Goal: Information Seeking & Learning: Learn about a topic

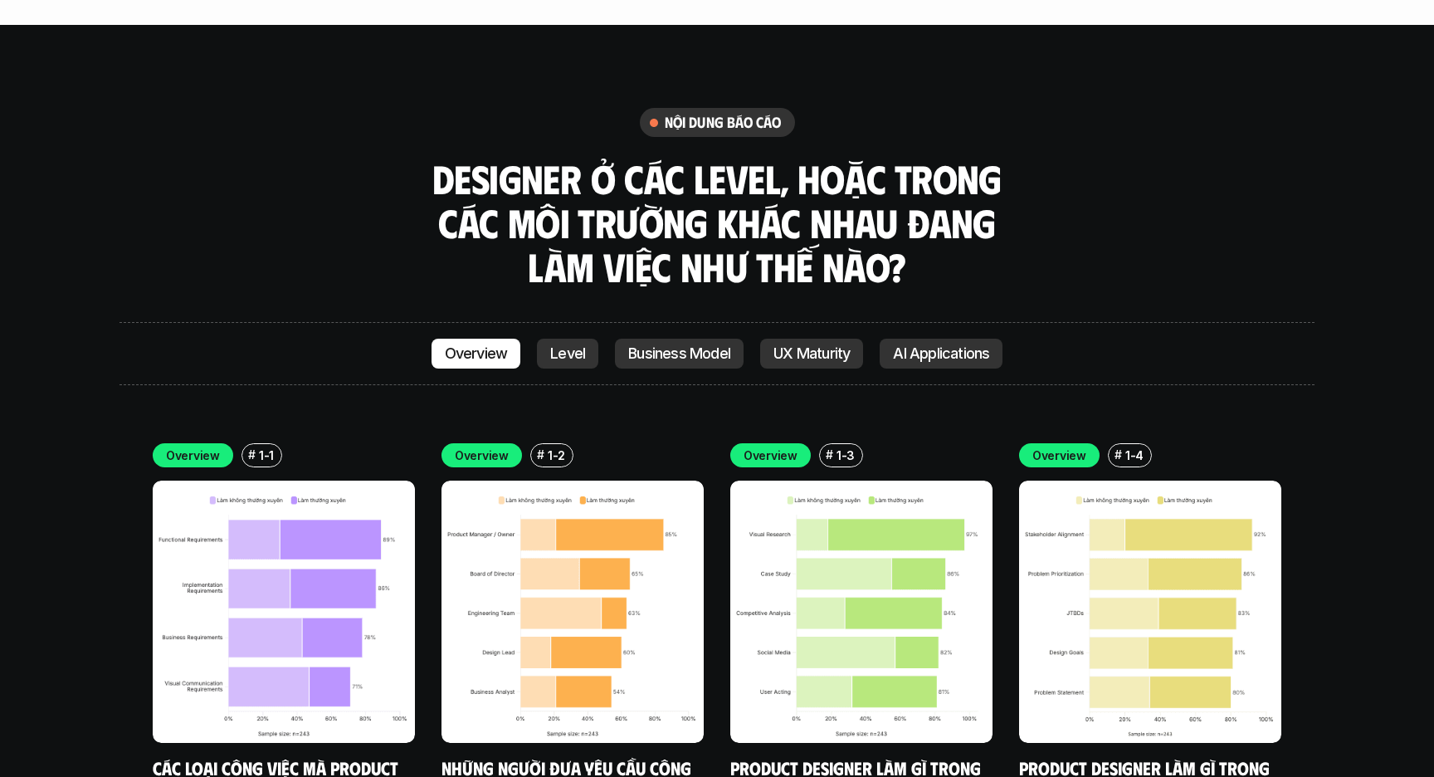
scroll to position [4788, 0]
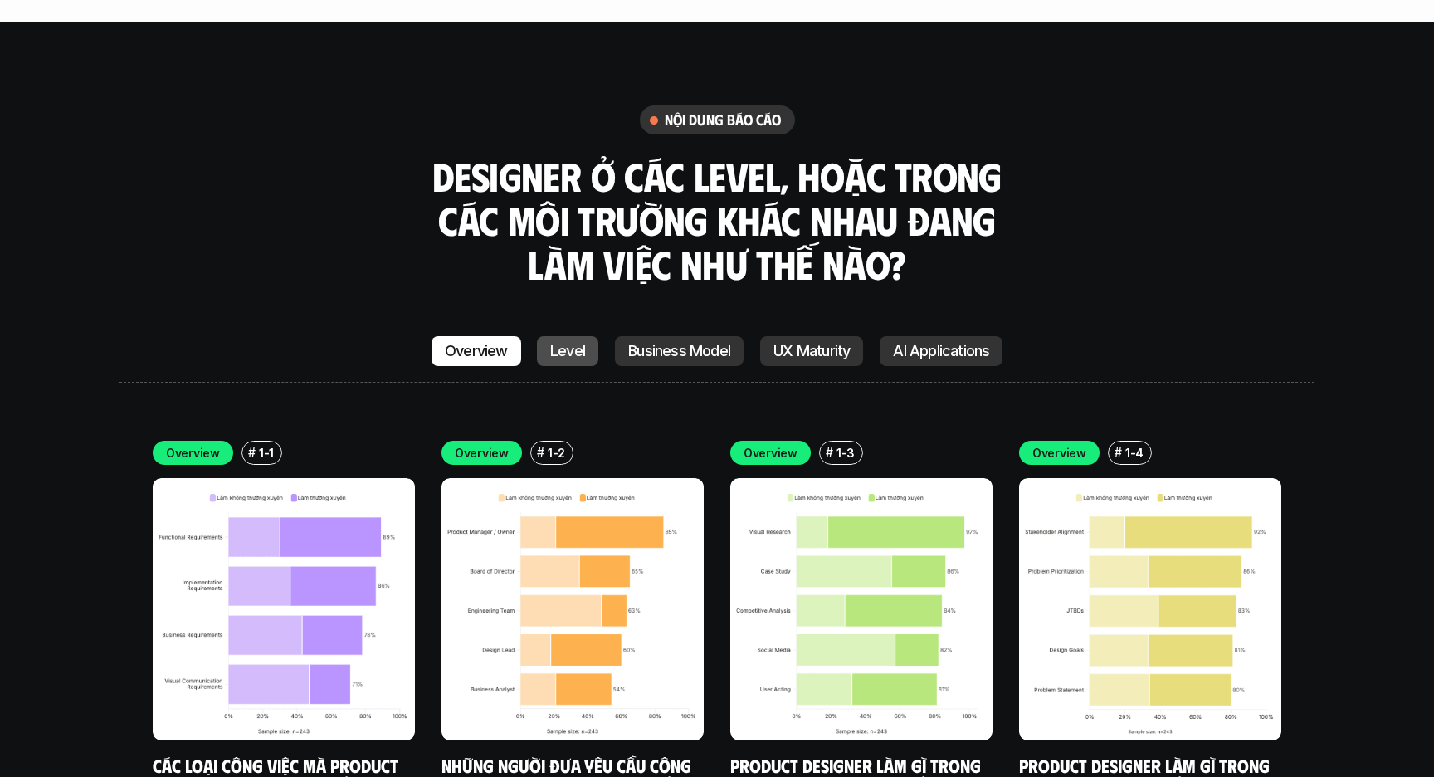
click at [566, 343] on p "Level" at bounding box center [567, 351] width 35 height 17
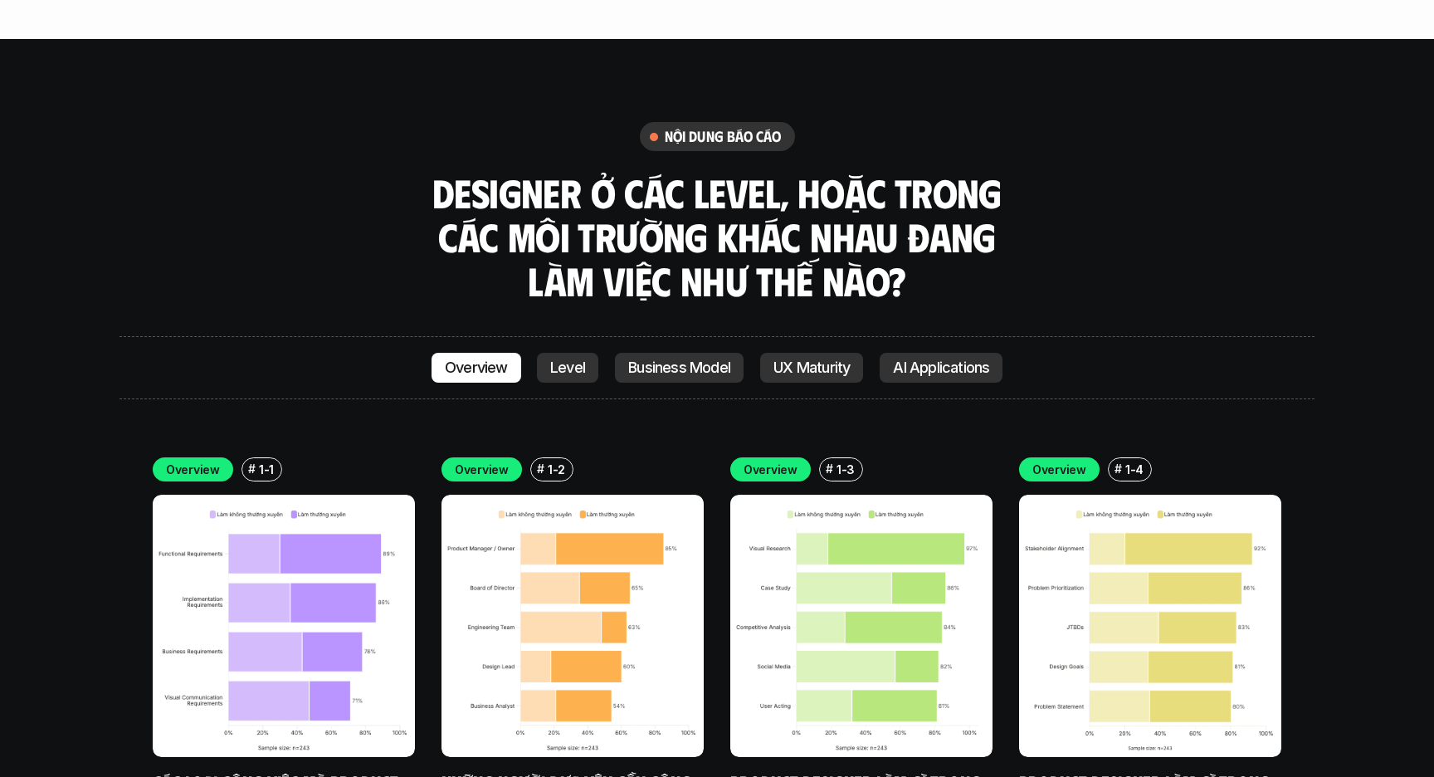
scroll to position [4803, 0]
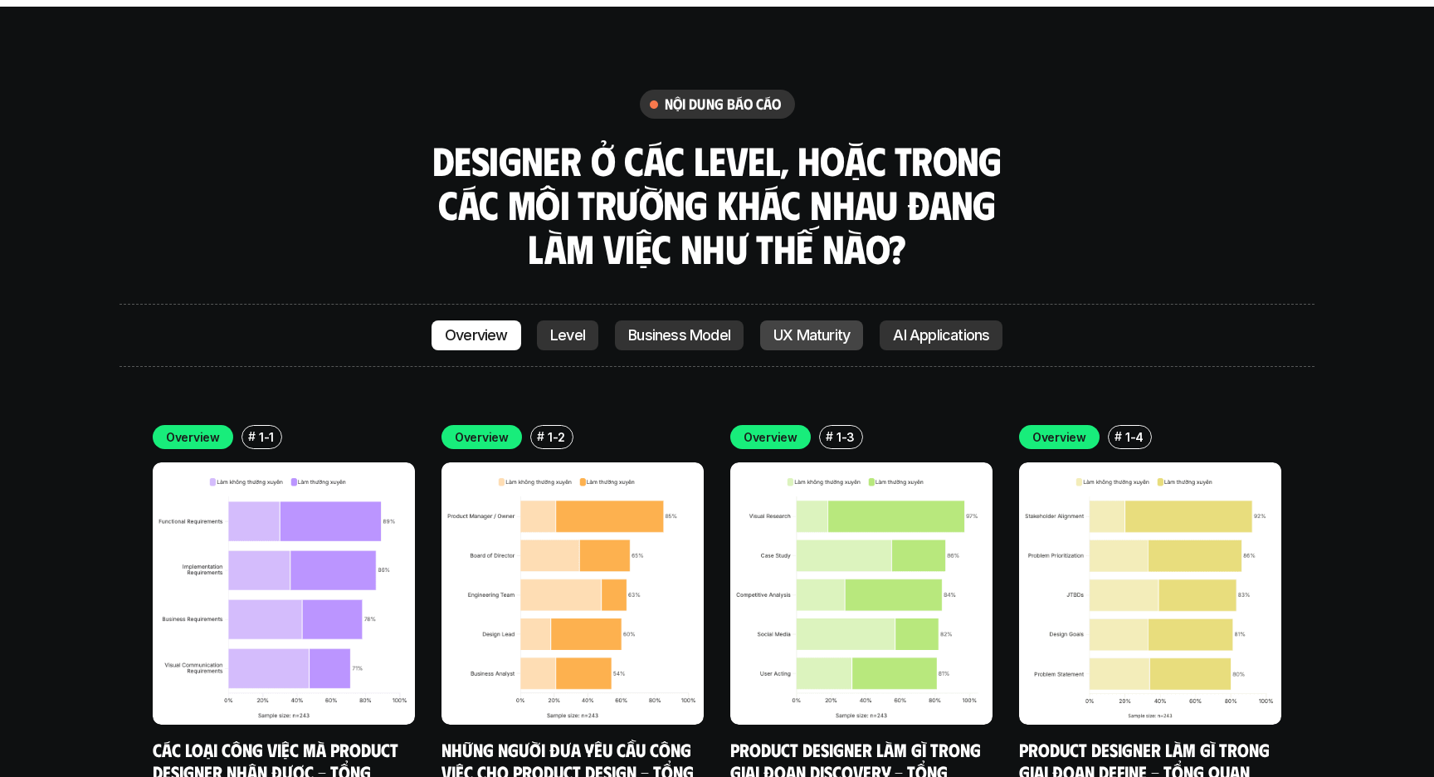
click at [807, 320] on link "UX Maturity" at bounding box center [811, 335] width 103 height 30
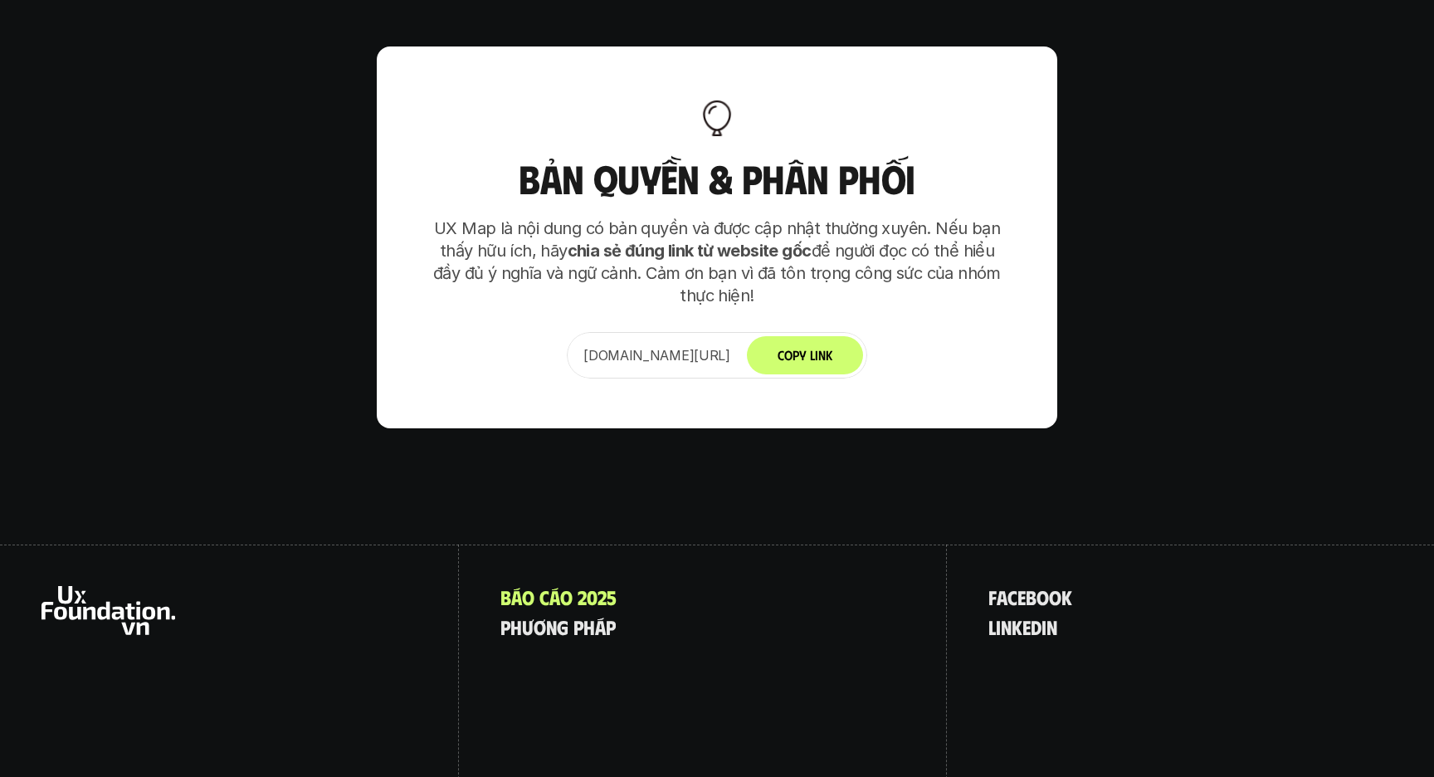
scroll to position [10785, 0]
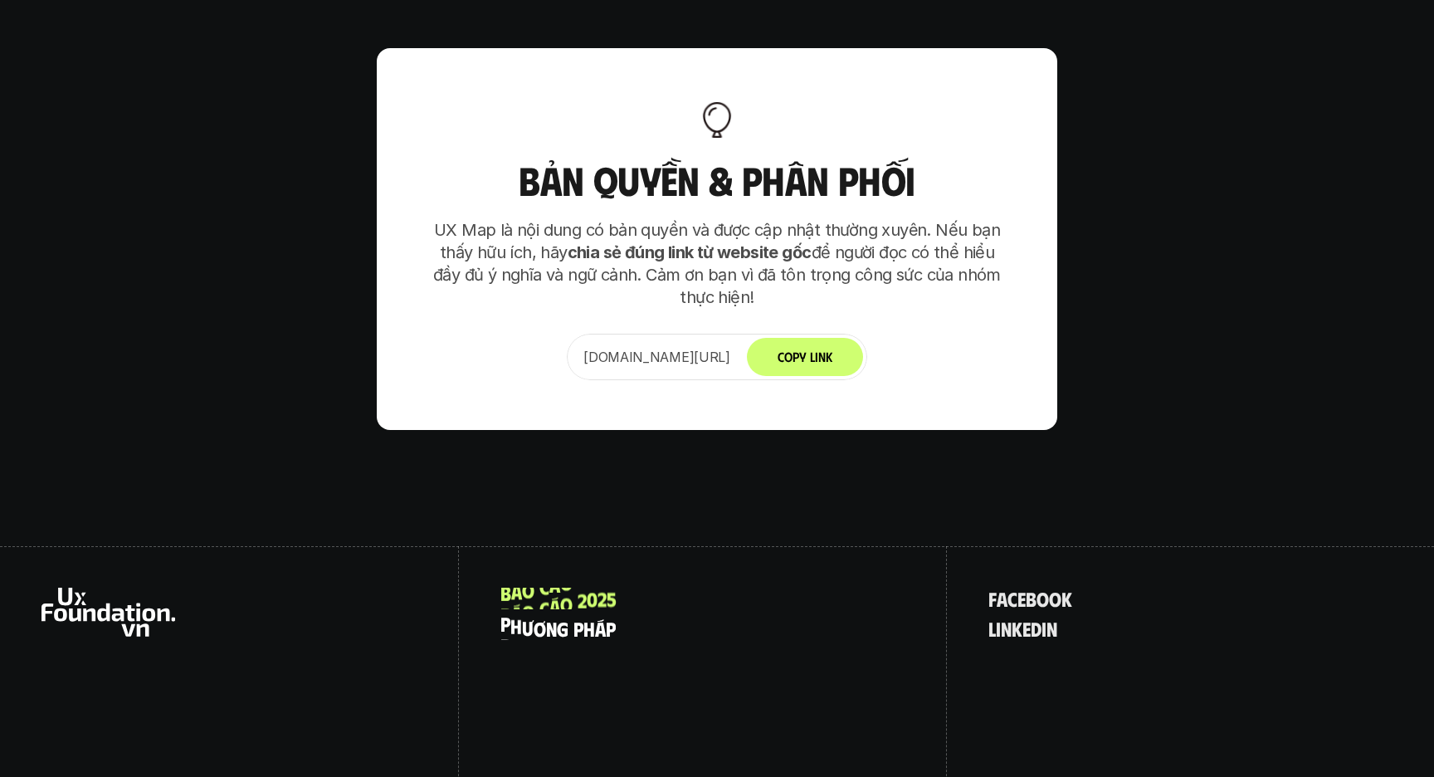
click at [579, 618] on span "p" at bounding box center [579, 629] width 10 height 22
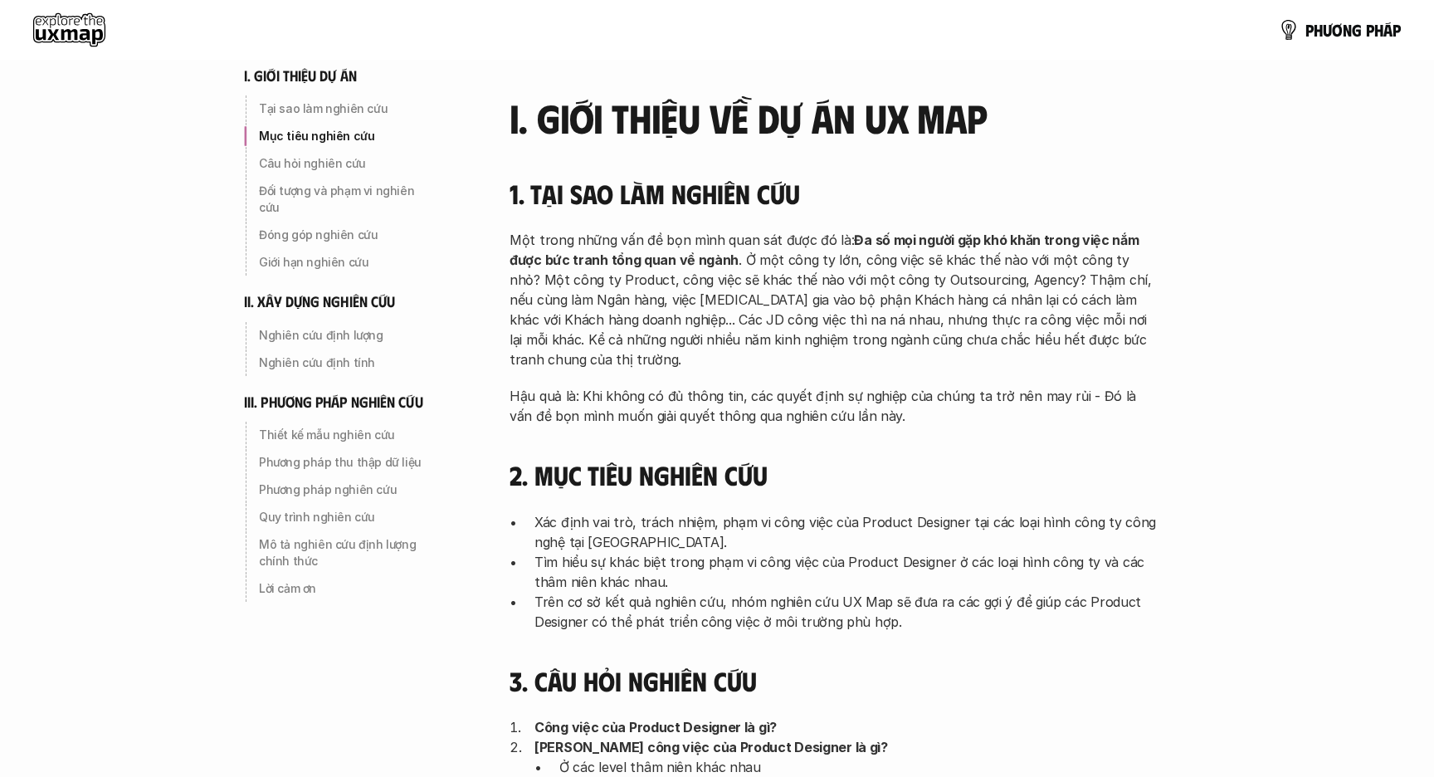
scroll to position [143, 0]
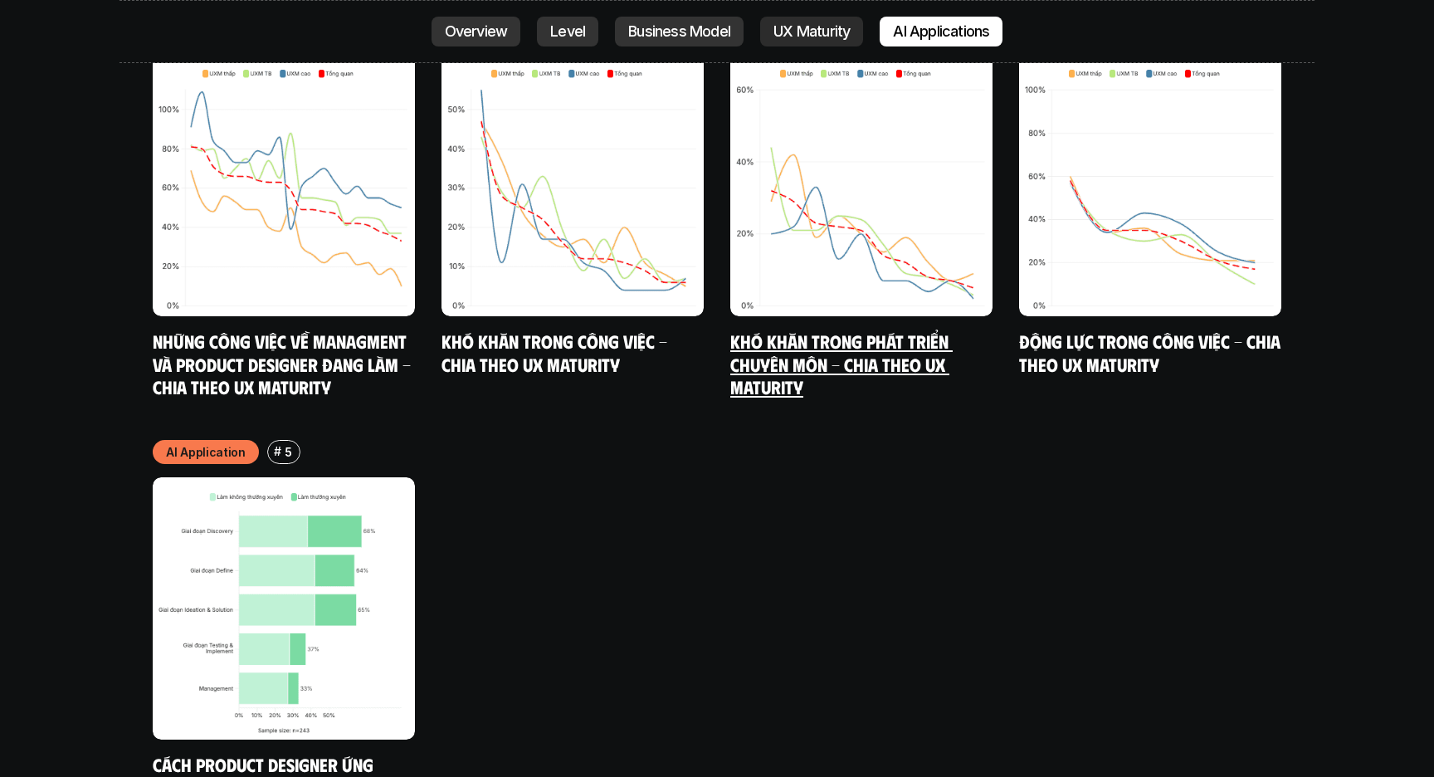
scroll to position [9016, 0]
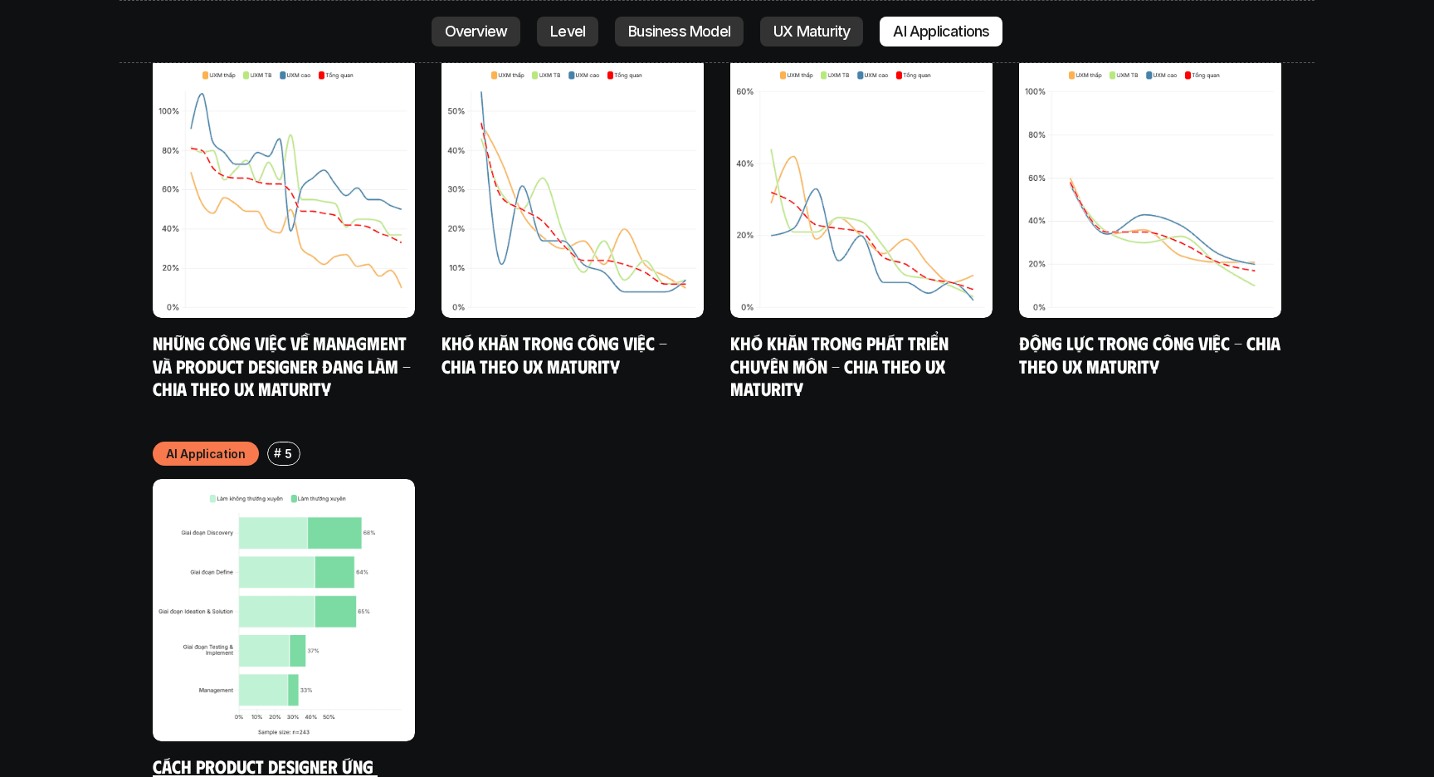
click at [264, 754] on link "Cách Product Designer ứng dụng AI vào công việc" at bounding box center [265, 777] width 225 height 46
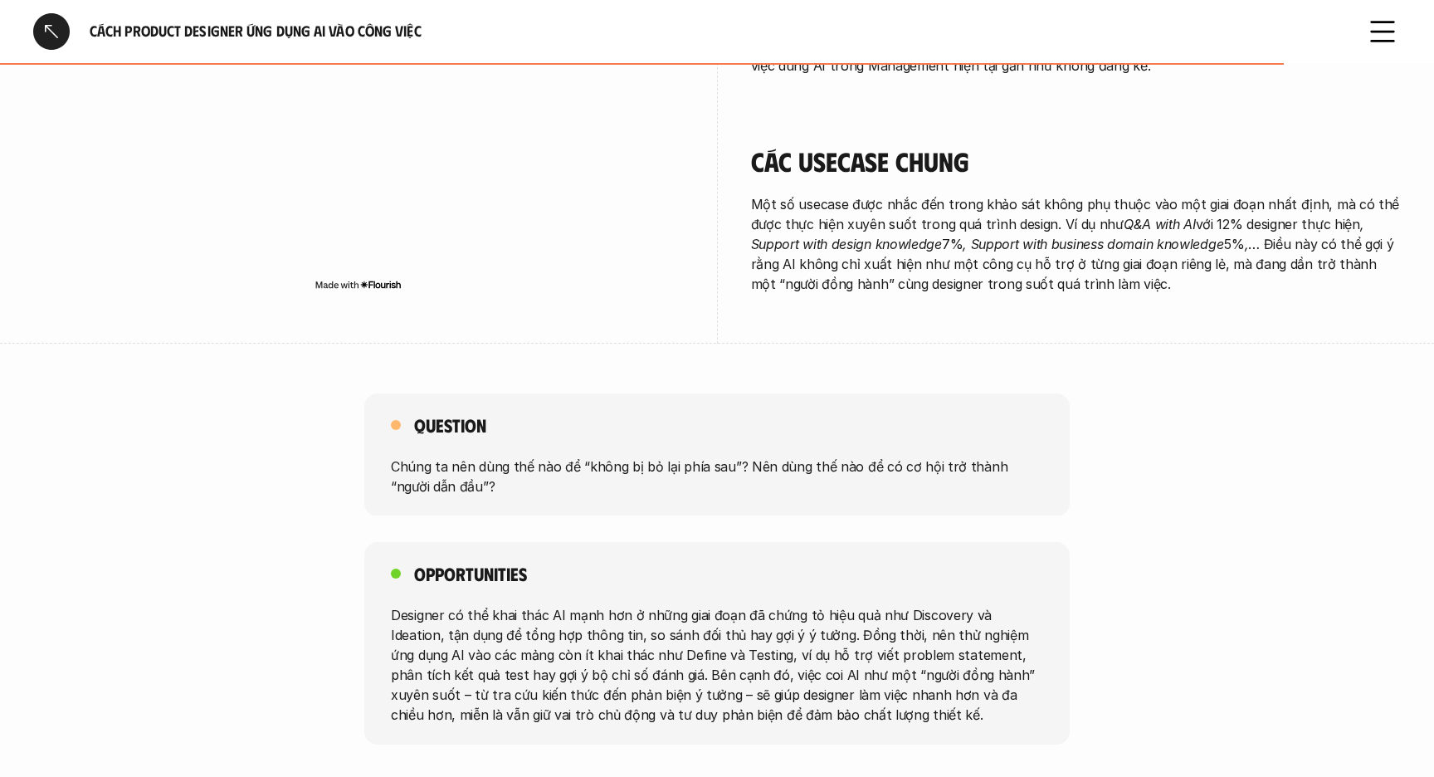
scroll to position [2973, 0]
click at [1384, 38] on icon at bounding box center [1383, 31] width 37 height 37
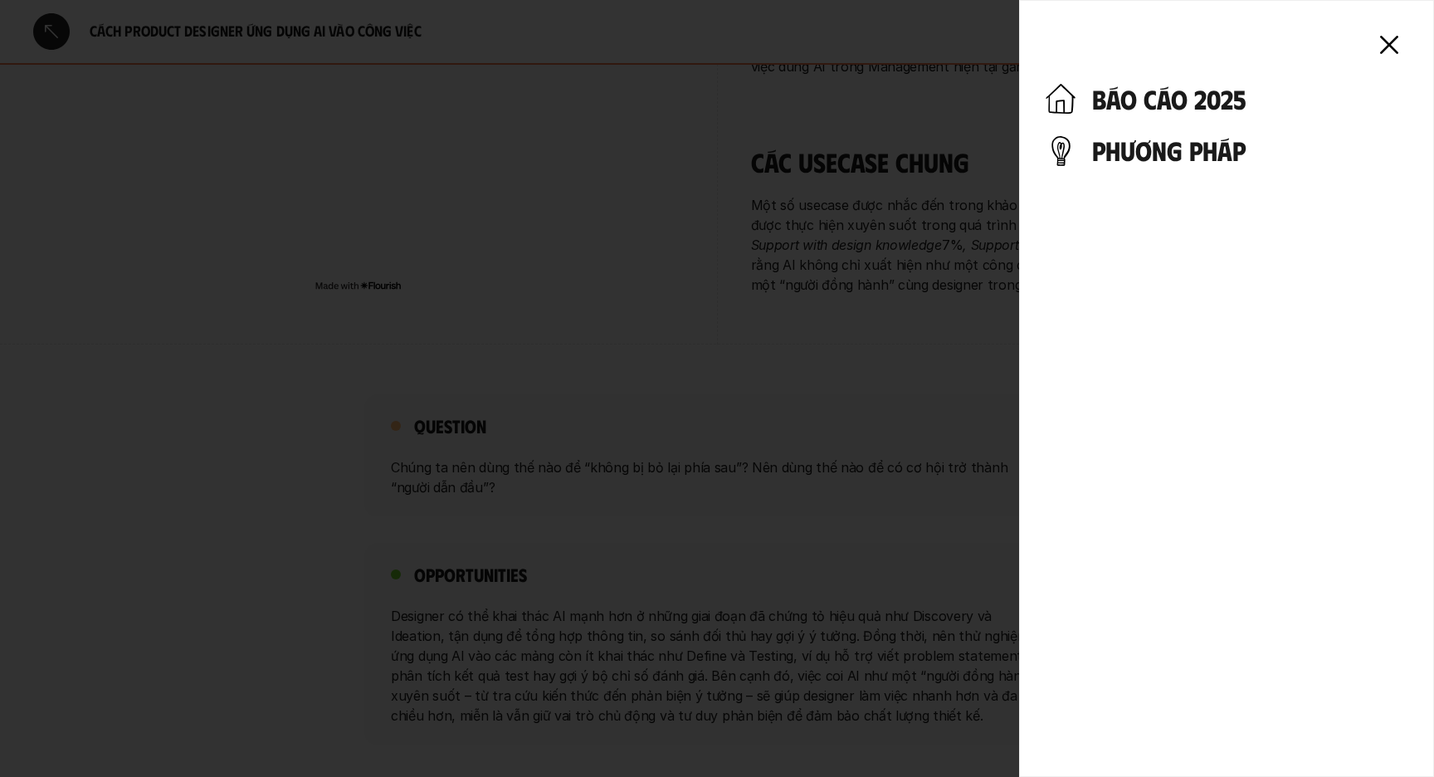
click at [1162, 150] on h4 "phương pháp" at bounding box center [1249, 150] width 315 height 32
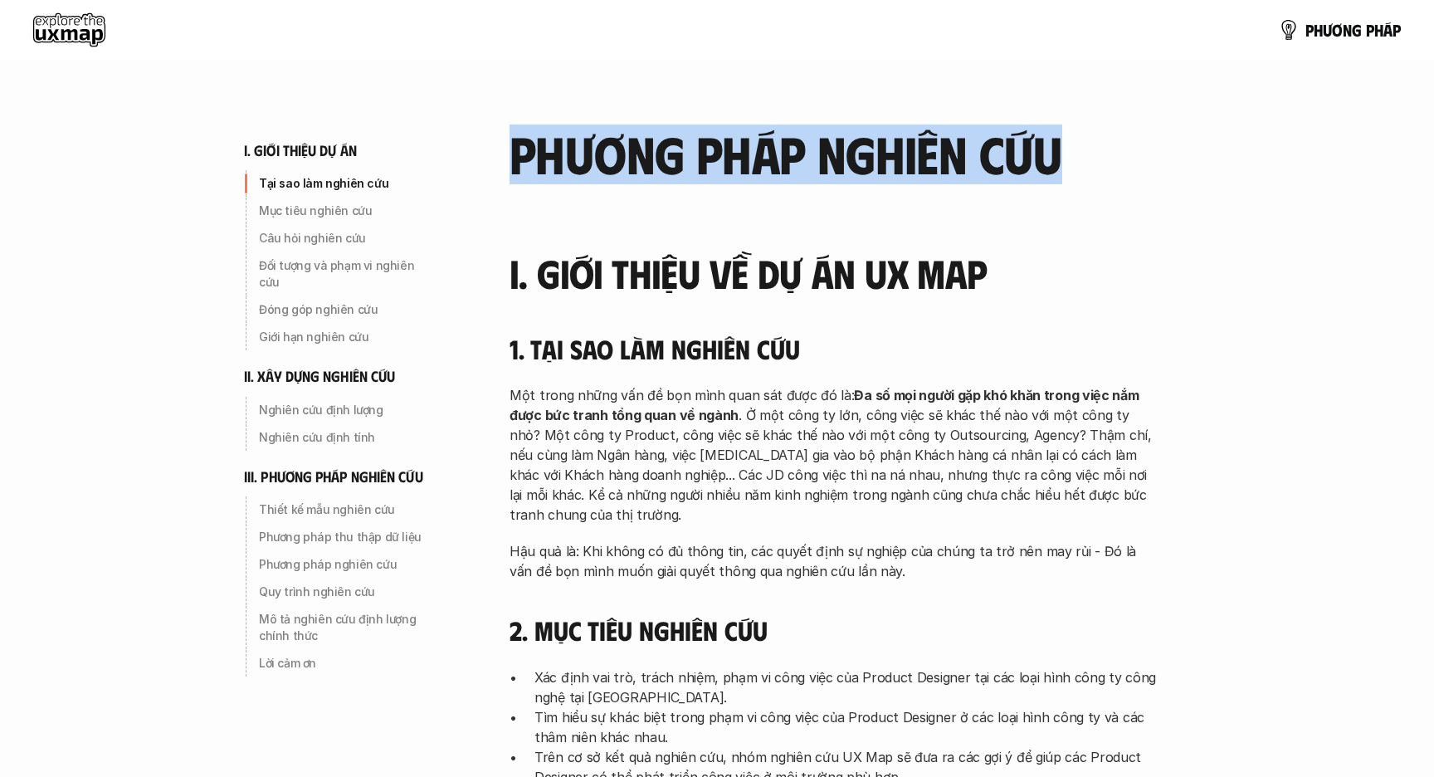
drag, startPoint x: 507, startPoint y: 139, endPoint x: 1136, endPoint y: 198, distance: 631.9
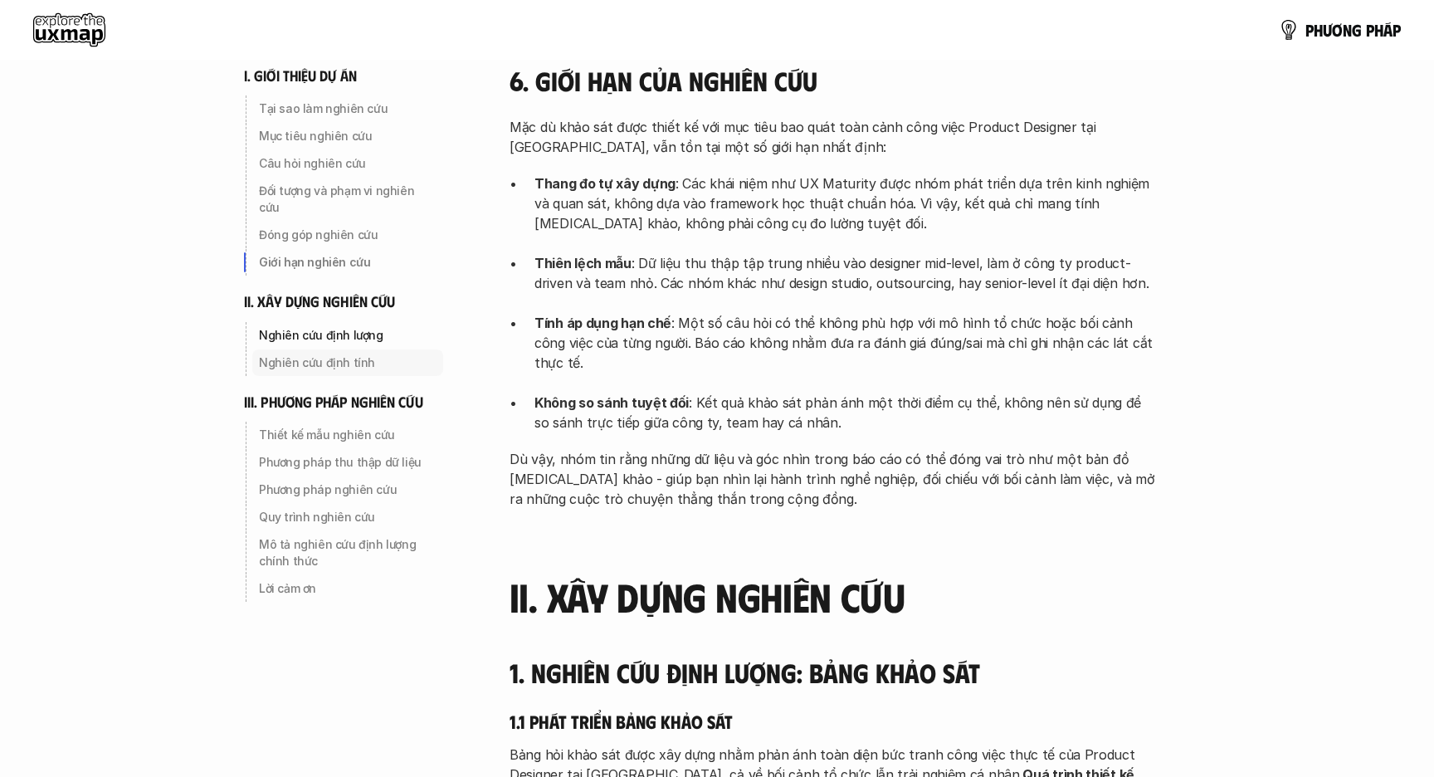
scroll to position [1638, 0]
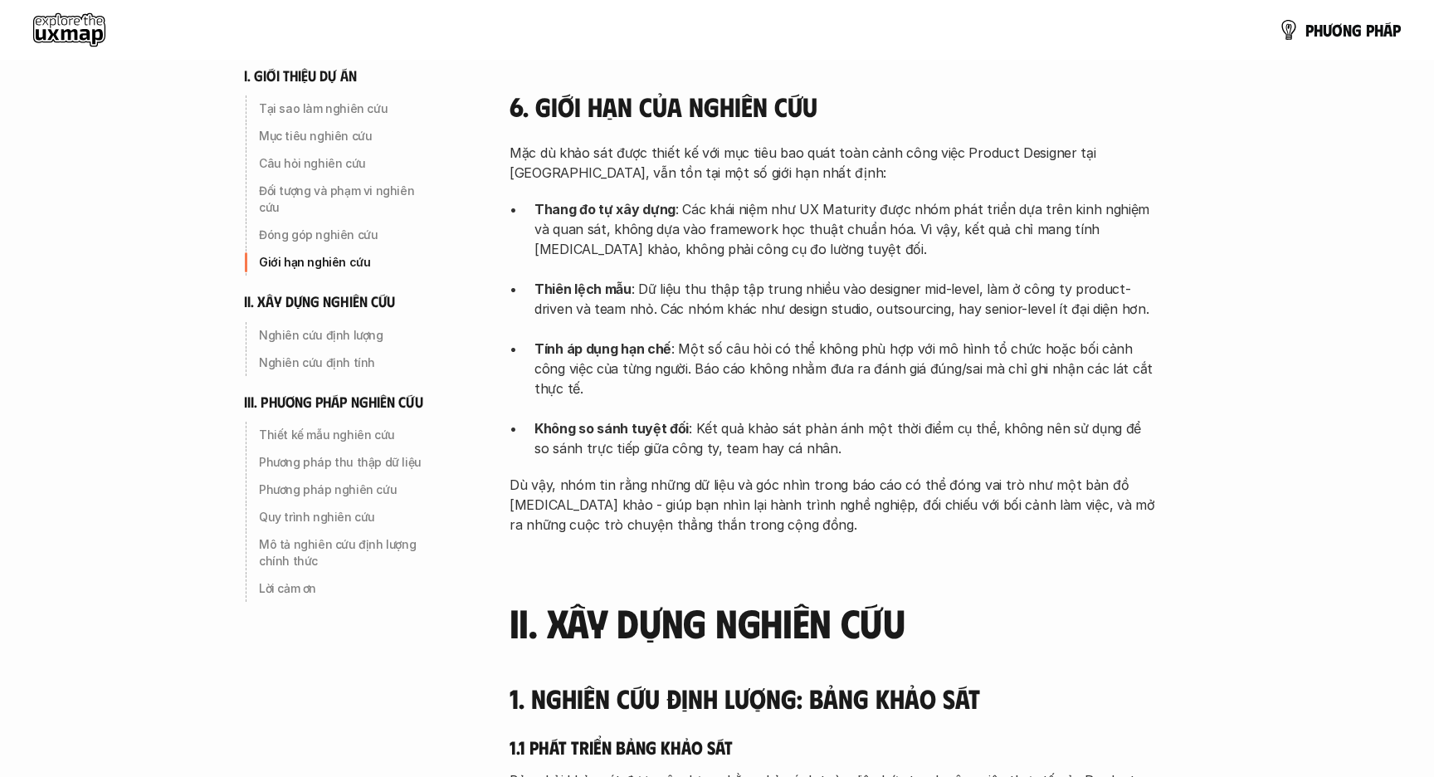
click at [54, 32] on use at bounding box center [69, 29] width 72 height 33
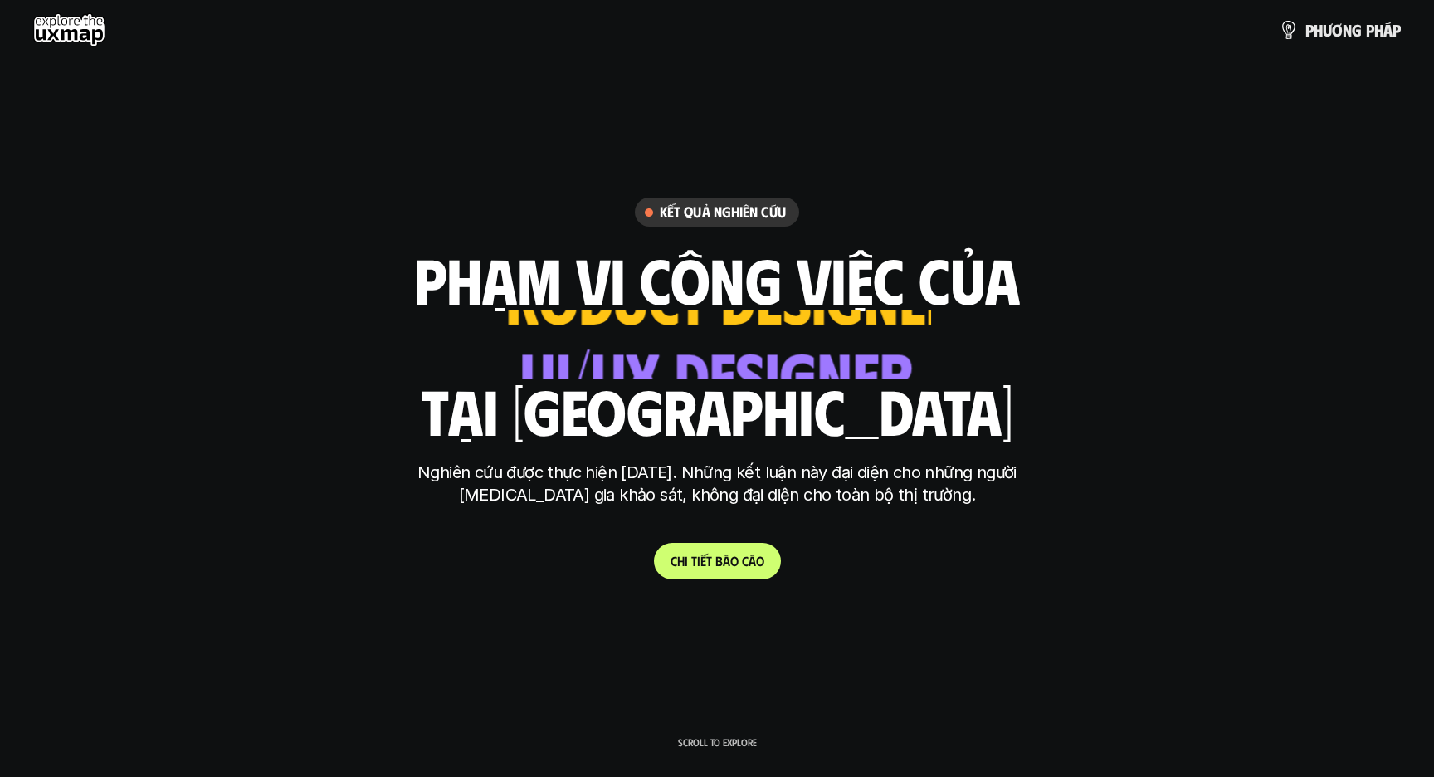
click at [744, 216] on h6 "Kết quả nghiên cứu" at bounding box center [723, 212] width 126 height 19
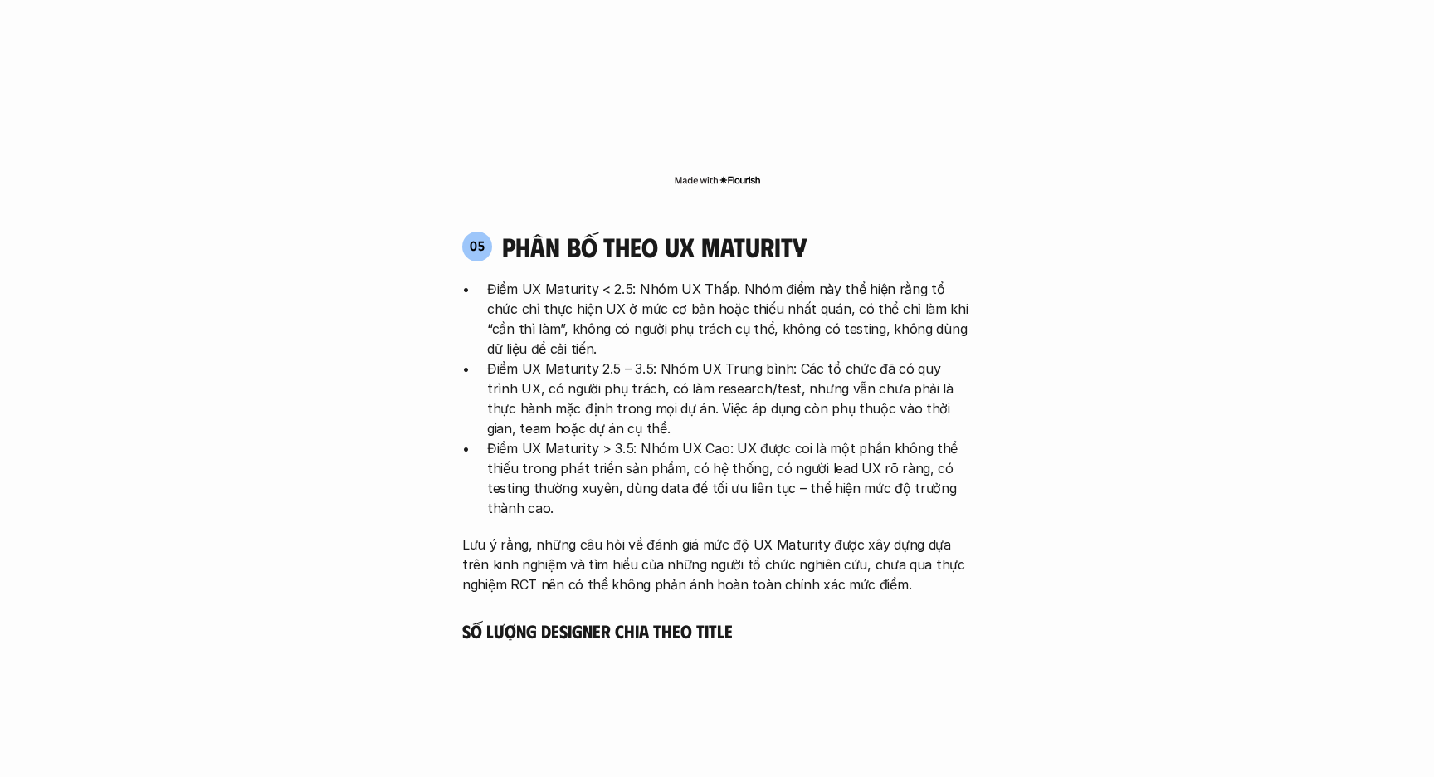
scroll to position [3460, 0]
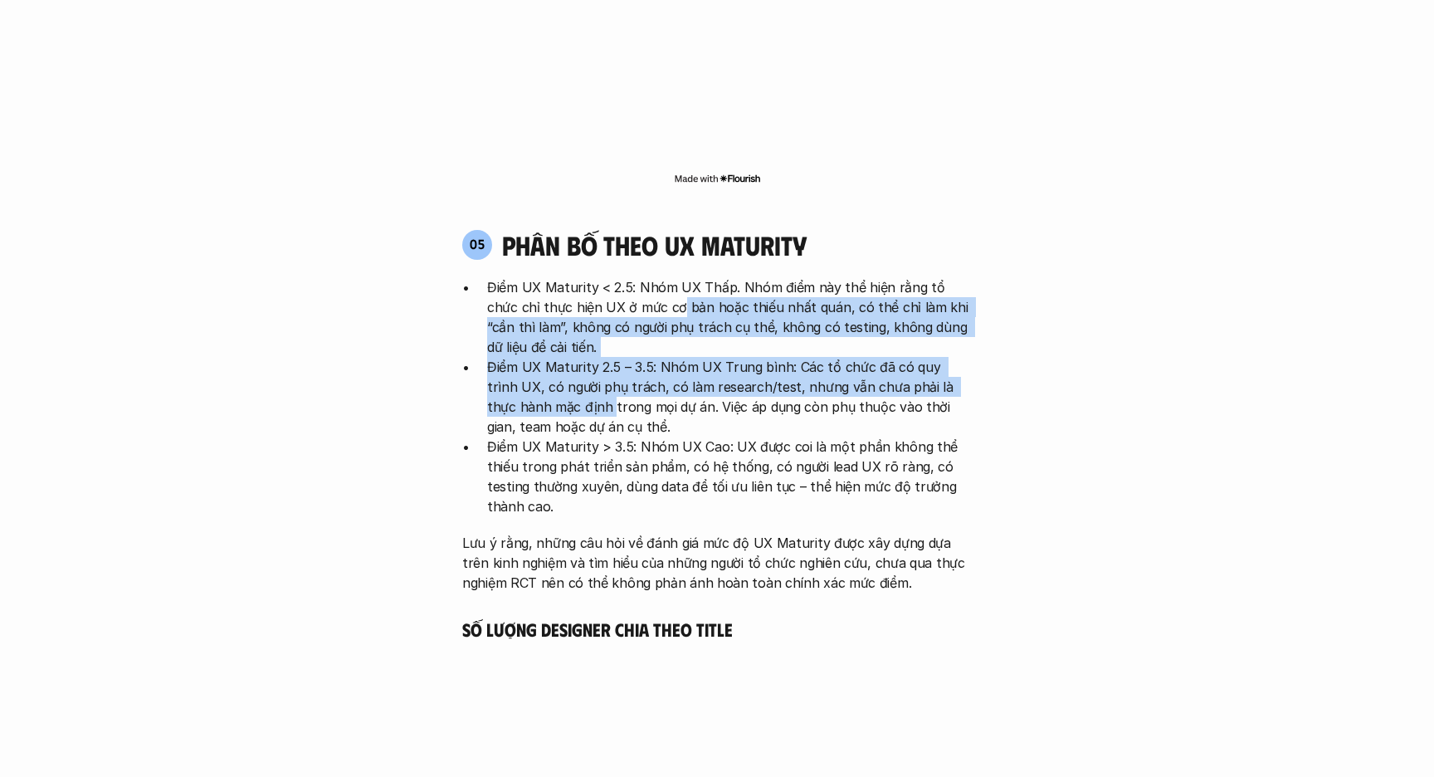
drag, startPoint x: 648, startPoint y: 226, endPoint x: 549, endPoint y: 320, distance: 137.4
click at [549, 320] on ul "Điểm UX Maturity < 2.5: Nhóm UX Thấp. Nhóm điểm này thể hiện rằng tổ chức chỉ t…" at bounding box center [717, 396] width 510 height 239
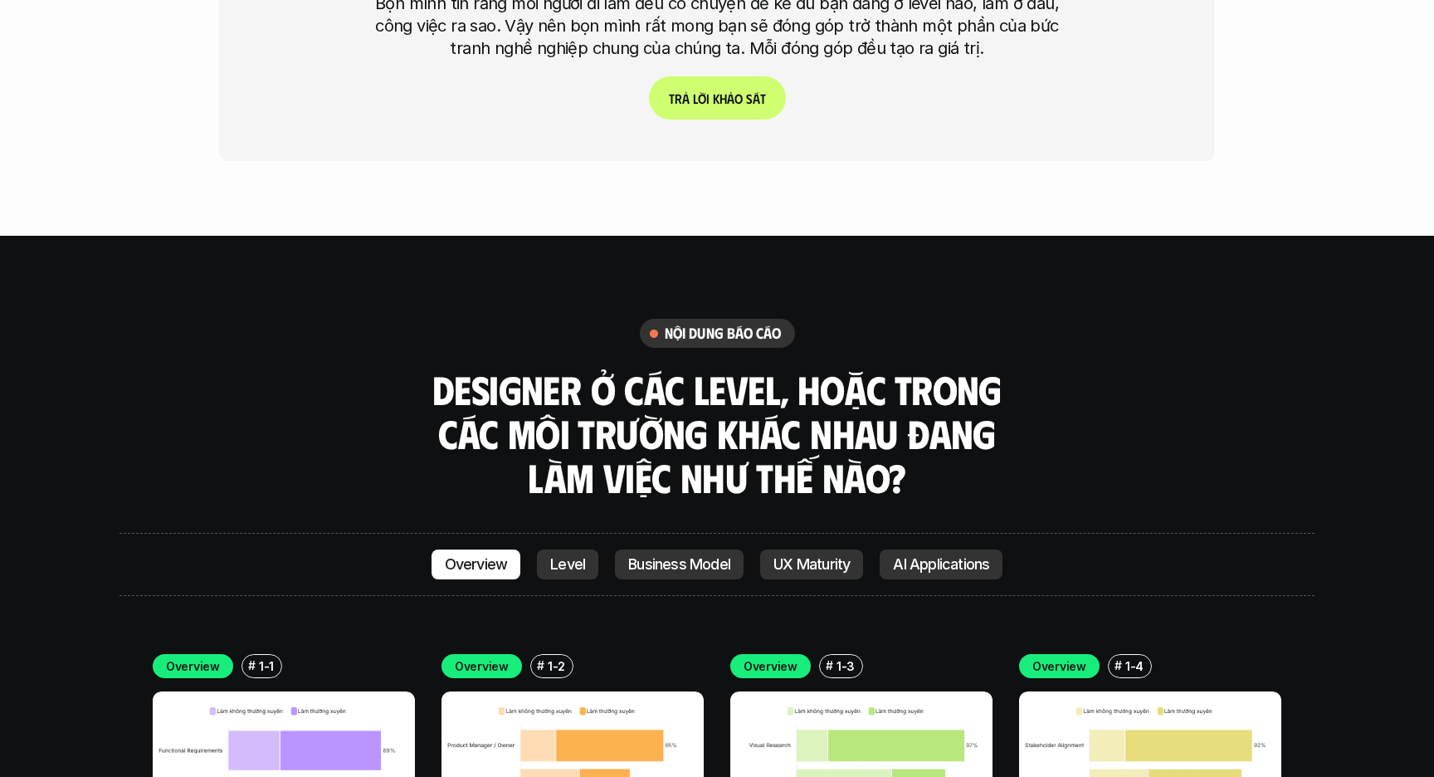
scroll to position [4586, 0]
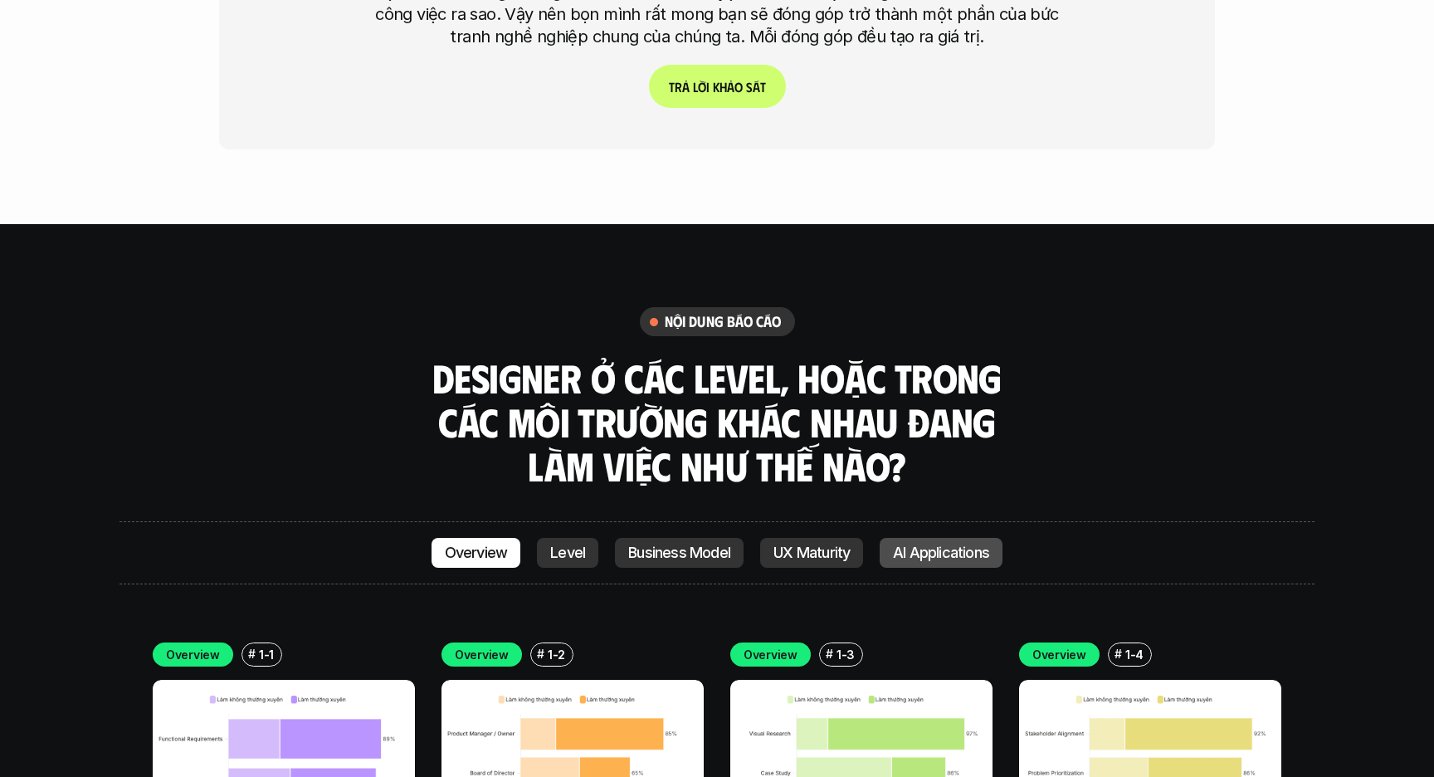
click at [952, 544] on p "AI Applications" at bounding box center [941, 552] width 96 height 17
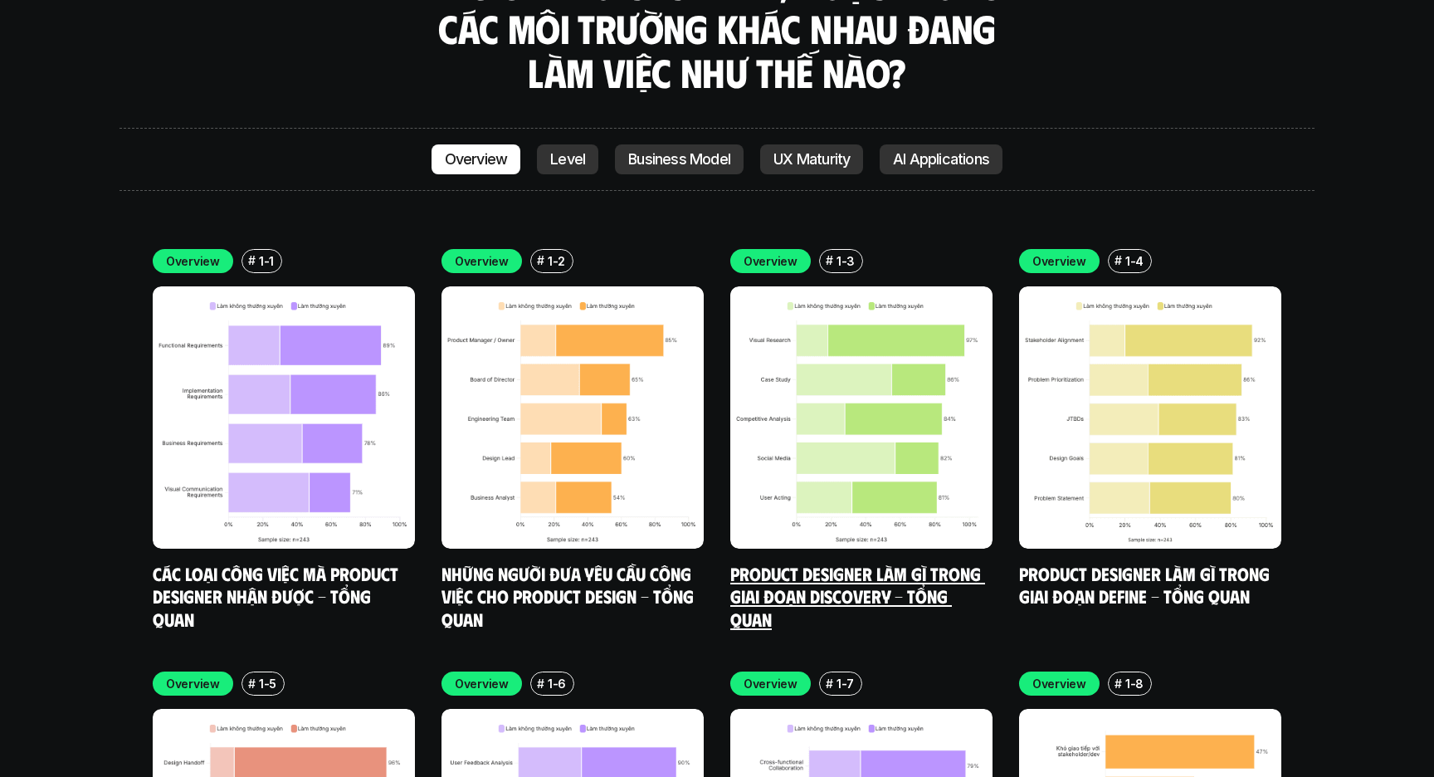
scroll to position [4965, 0]
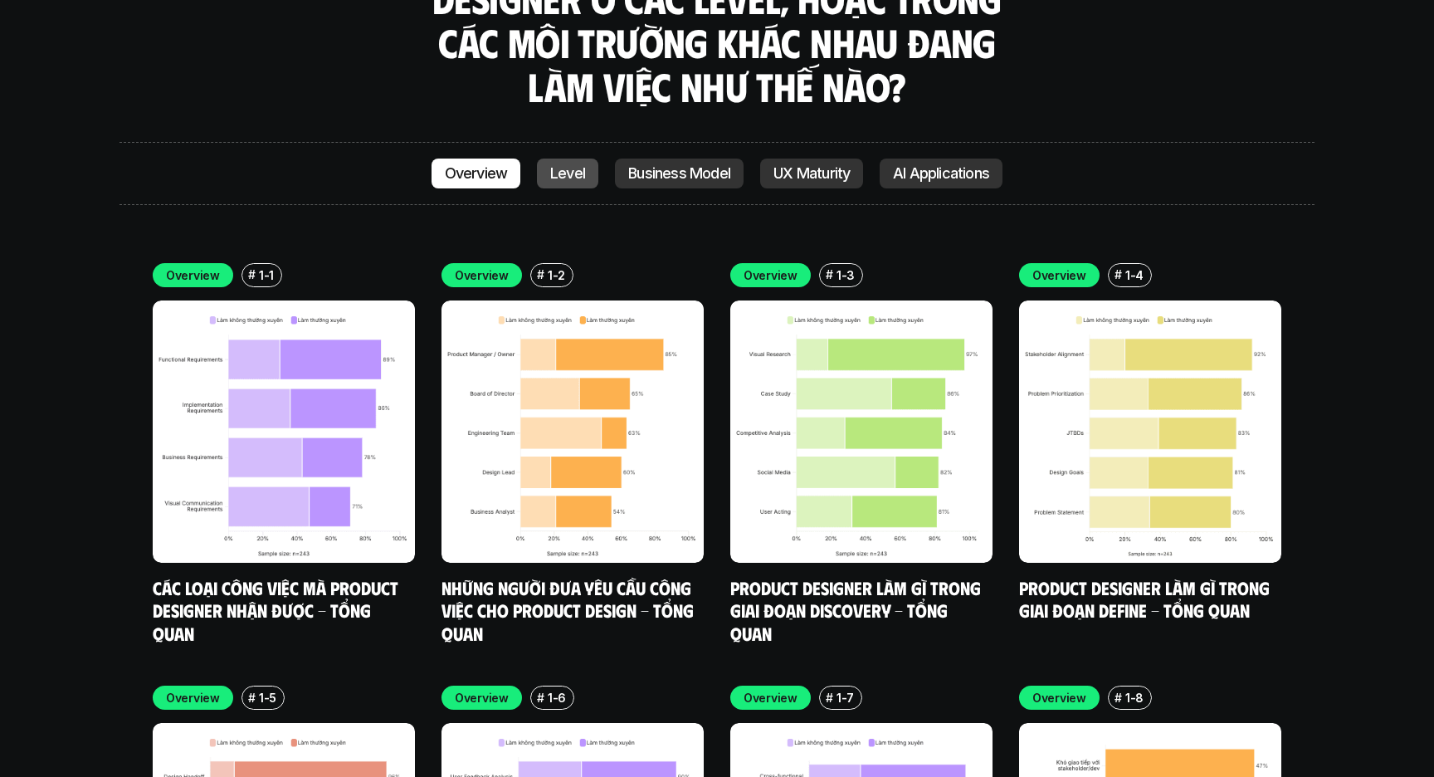
click at [584, 159] on link "Level" at bounding box center [567, 174] width 61 height 30
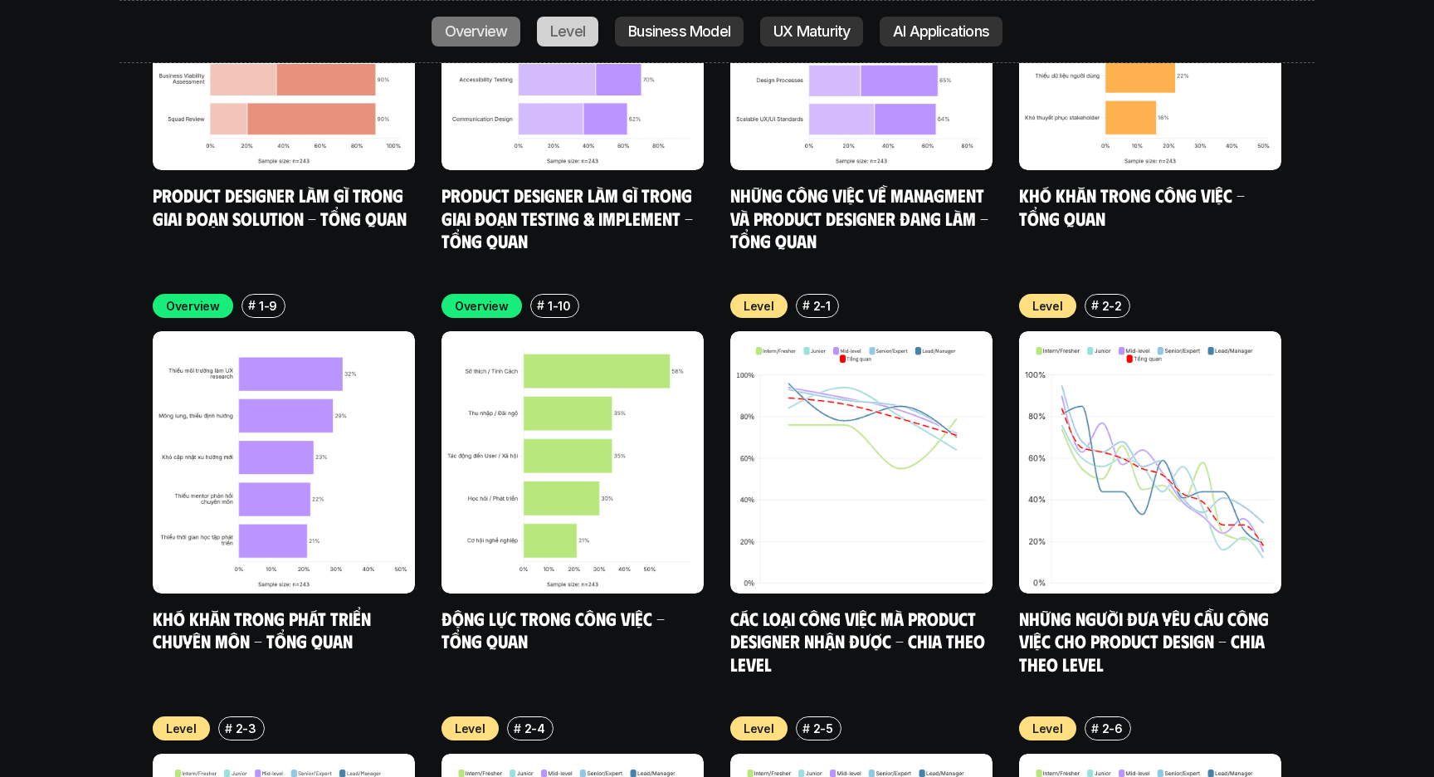
scroll to position [5910, 0]
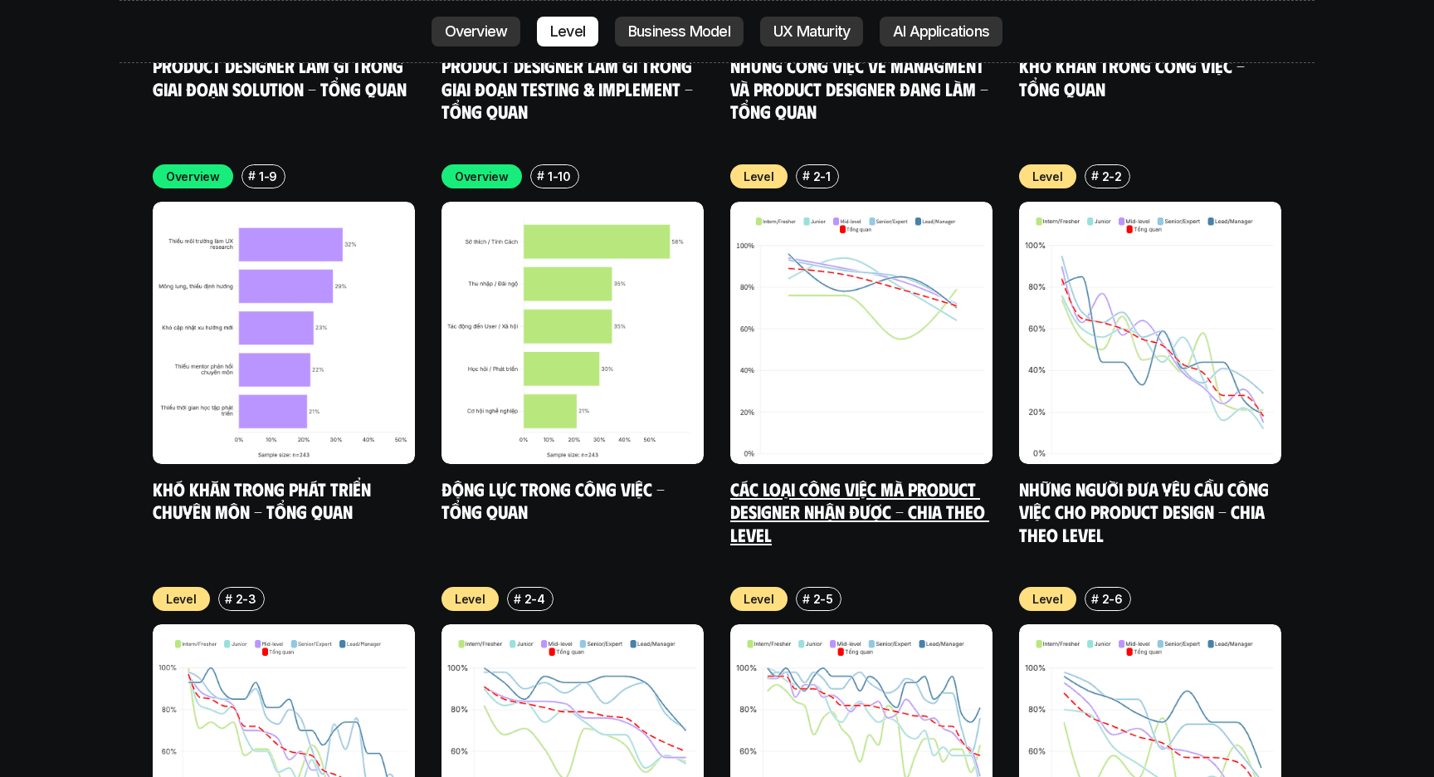
click at [887, 477] on link "Các loại công việc mà Product Designer nhận được - Chia theo Level" at bounding box center [859, 511] width 259 height 68
click at [864, 335] on img at bounding box center [861, 333] width 262 height 262
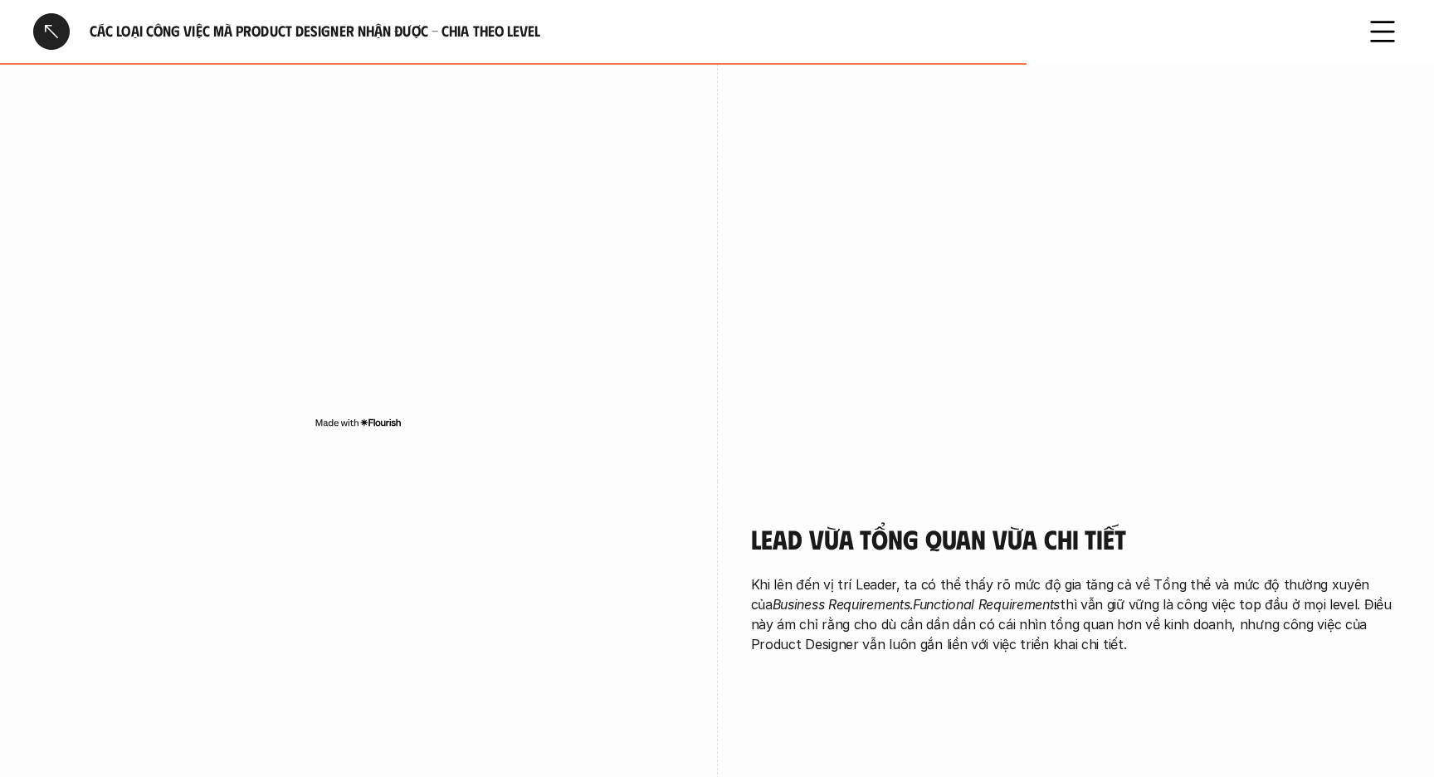
scroll to position [3225, 0]
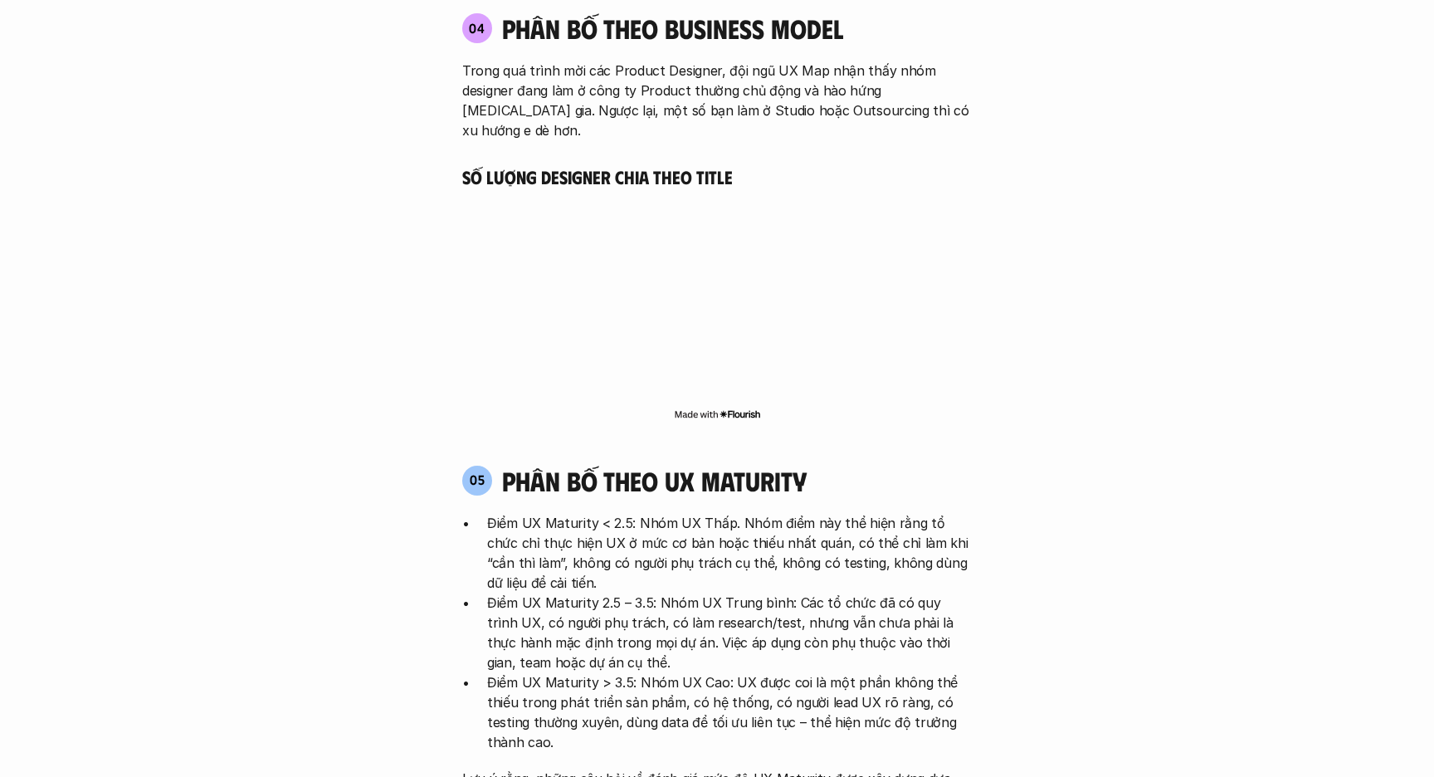
scroll to position [5910, 0]
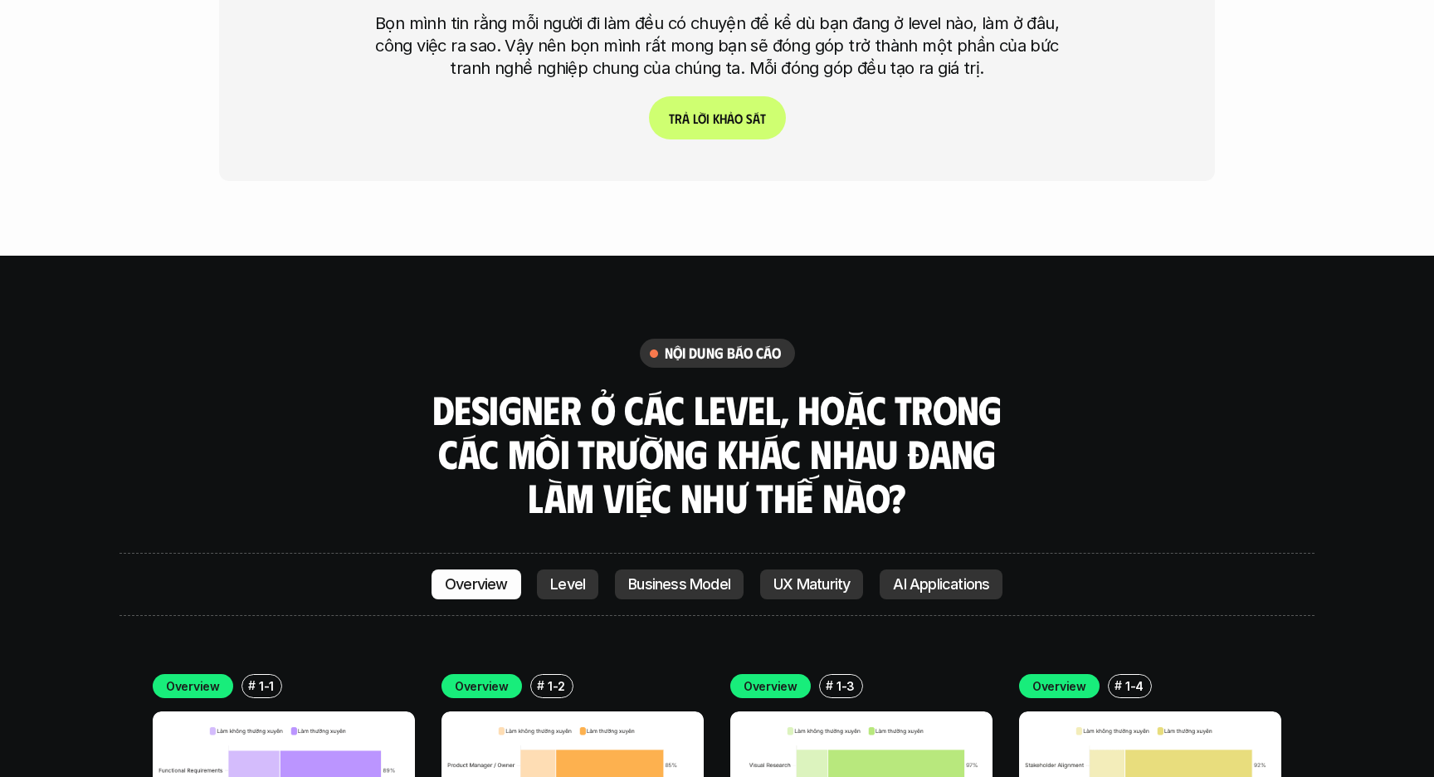
click at [283, 381] on div "nội dung báo cáo Designer ở các level, hoặc trong các môi trường khác nhau đang…" at bounding box center [717, 429] width 1195 height 181
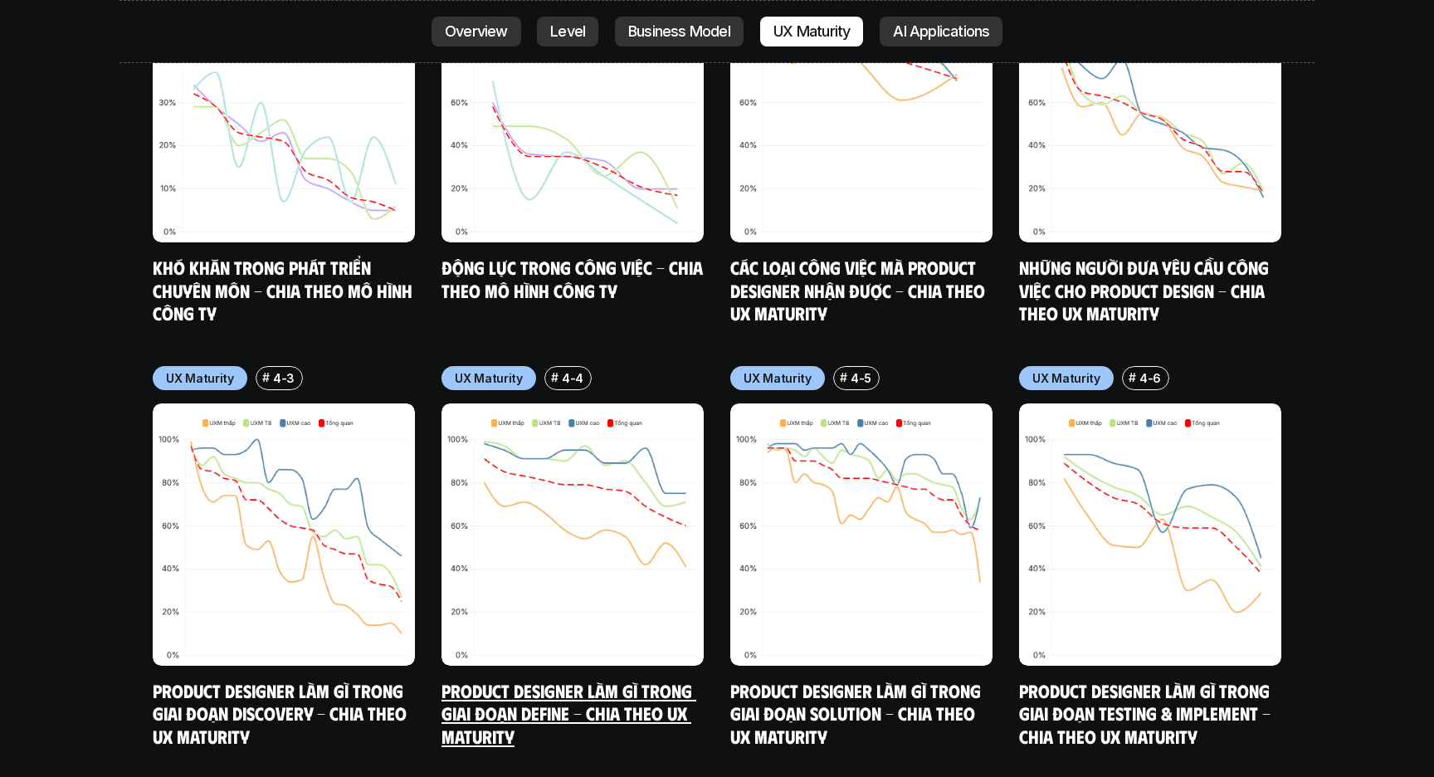
scroll to position [8235, 0]
